Goal: Information Seeking & Learning: Learn about a topic

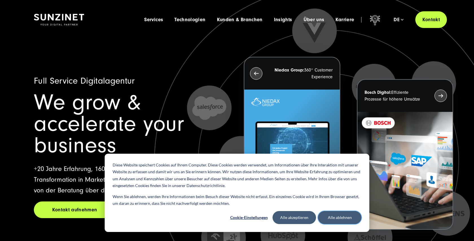
click at [330, 219] on button "Alle ablehnen" at bounding box center [339, 217] width 43 height 13
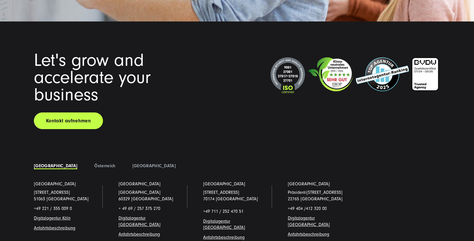
scroll to position [4369, 0]
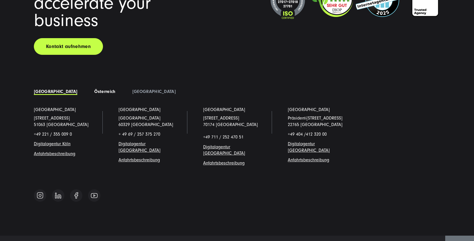
click at [94, 89] on link "Österreich" at bounding box center [104, 91] width 21 height 5
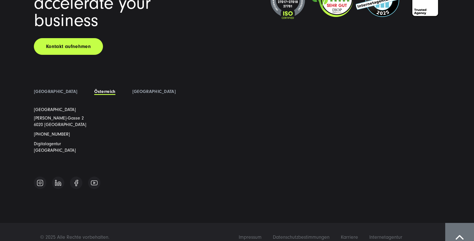
scroll to position [4356, 0]
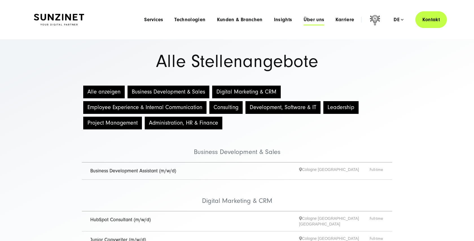
click at [317, 20] on span "Über uns" at bounding box center [313, 20] width 21 height 6
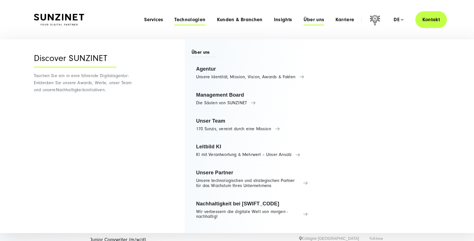
click at [192, 20] on span "Technologien" at bounding box center [189, 20] width 31 height 6
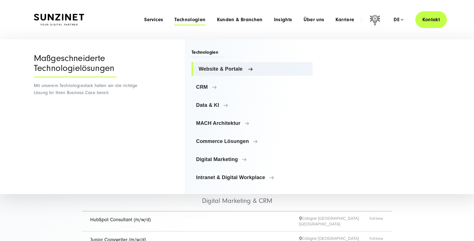
click at [219, 67] on span "Website & Portale" at bounding box center [253, 69] width 109 height 6
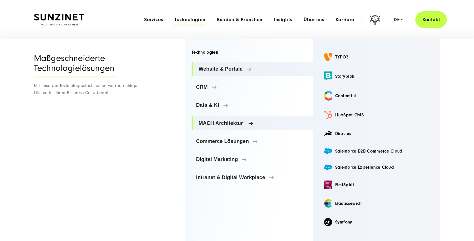
click at [261, 124] on span "MACH Architektur" at bounding box center [253, 123] width 109 height 6
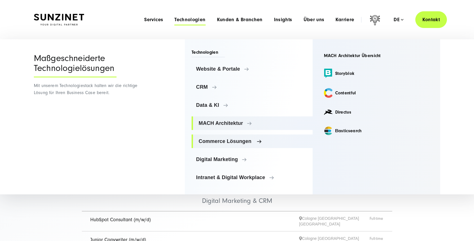
click at [257, 140] on span "Commerce Lösungen" at bounding box center [253, 141] width 109 height 6
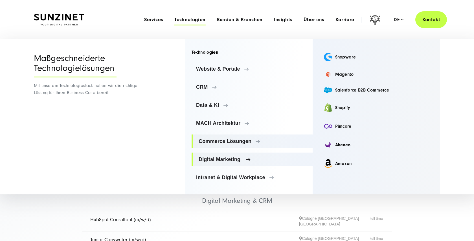
click at [246, 161] on span "Digital Marketing" at bounding box center [253, 159] width 109 height 6
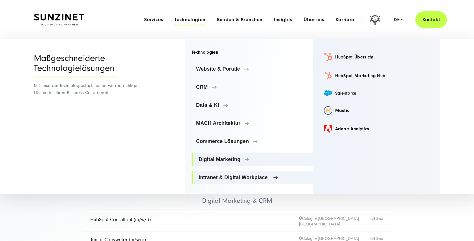
click at [242, 179] on span "Intranet & Digital Workplace" at bounding box center [253, 177] width 109 height 6
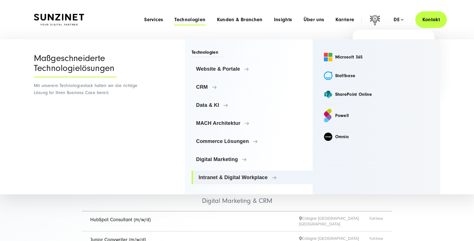
click at [399, 21] on div "de" at bounding box center [398, 20] width 10 height 6
